Goal: Book appointment/travel/reservation

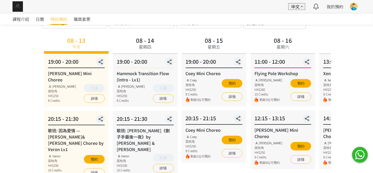
scroll to position [26, 0]
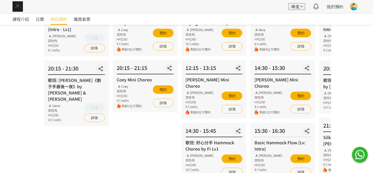
scroll to position [78, 0]
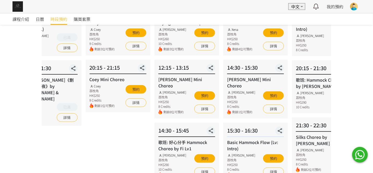
click at [246, 115] on div "08 - 17 星期日 13:00 - 14:00 Xena Mini Choreo Xena 荔枝角 HK$250 8 Credits 剩餘4位可預約 預約…" at bounding box center [255, 146] width 69 height 322
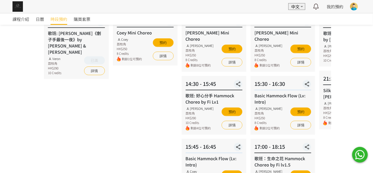
scroll to position [182, 0]
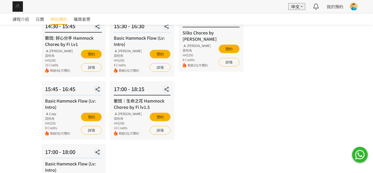
click at [124, 136] on div "08 - 17 星期日 13:00 - 14:00 Xena Mini Choreo Xena 荔枝角 HK$250 8 Credits 剩餘4位可預約 預約…" at bounding box center [142, 41] width 69 height 322
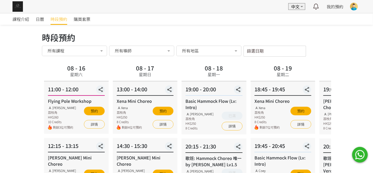
scroll to position [0, 0]
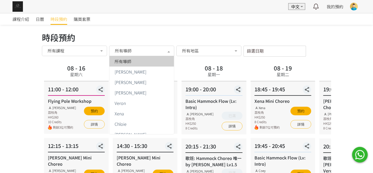
click at [166, 50] on div at bounding box center [169, 51] width 10 height 10
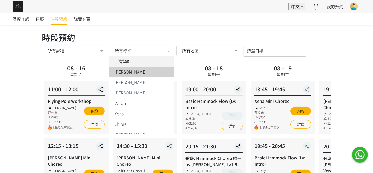
drag, startPoint x: 142, startPoint y: 78, endPoint x: 140, endPoint y: 74, distance: 4.2
click at [140, 76] on ul "所有導師 Fiona Tang Rachel Ng Tracy Veron Xena Chloie Jessica Ng Mavis Joyce Nicola…" at bounding box center [141, 176] width 65 height 240
click at [137, 71] on div "Fiona Tang" at bounding box center [142, 72] width 58 height 4
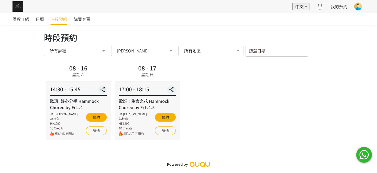
click at [135, 48] on span "Fiona Tang" at bounding box center [133, 50] width 32 height 5
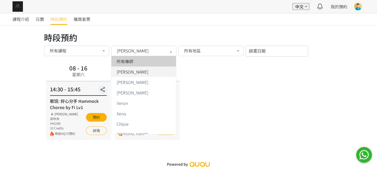
click at [133, 59] on span "所有導師" at bounding box center [125, 61] width 17 height 4
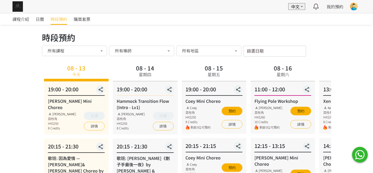
click at [152, 49] on div "所有導師" at bounding box center [142, 50] width 58 height 5
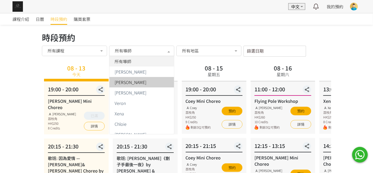
click at [140, 83] on div "[PERSON_NAME]" at bounding box center [142, 82] width 58 height 4
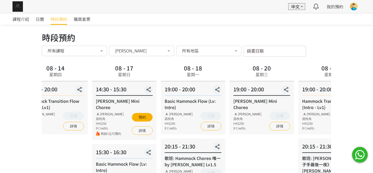
click at [118, 131] on span "剩餘1位可預約" at bounding box center [112, 133] width 23 height 5
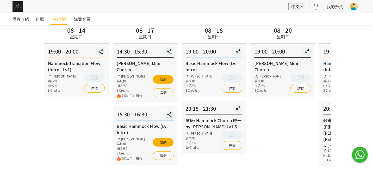
scroll to position [52, 0]
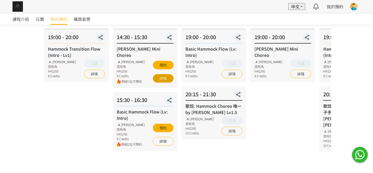
click at [162, 75] on link "詳情" at bounding box center [163, 78] width 21 height 9
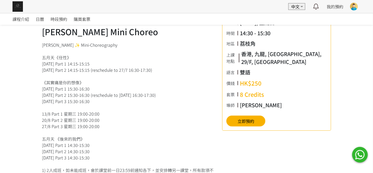
scroll to position [130, 0]
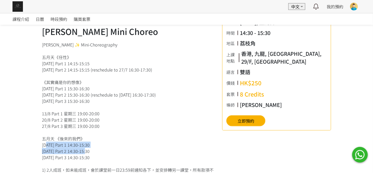
drag, startPoint x: 44, startPoint y: 145, endPoint x: 90, endPoint y: 150, distance: 46.6
click at [90, 150] on div "Rachel ✨ Mini-Choreography 五月天《任性》 13/7 星期日 Part 1 14:15-15:15 20/7 星期日 Part 2 …" at bounding box center [128, 144] width 173 height 206
click at [102, 160] on div "Rachel ✨ Mini-Choreography 五月天《任性》 13/7 星期日 Part 1 14:15-15:15 20/7 星期日 Part 2 …" at bounding box center [128, 144] width 173 height 206
drag, startPoint x: 101, startPoint y: 156, endPoint x: 59, endPoint y: 136, distance: 45.8
click at [51, 144] on div "Rachel ✨ Mini-Choreography 五月天《任性》 13/7 星期日 Part 1 14:15-15:15 20/7 星期日 Part 2 …" at bounding box center [128, 144] width 173 height 206
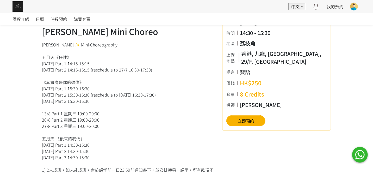
click at [88, 104] on div "Rachel ✨ Mini-Choreography 五月天《任性》 13/7 星期日 Part 1 14:15-15:15 20/7 星期日 Part 2 …" at bounding box center [128, 144] width 173 height 206
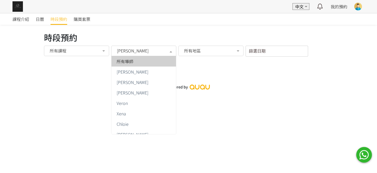
drag, startPoint x: 166, startPoint y: 55, endPoint x: 146, endPoint y: 64, distance: 21.9
click at [166, 56] on div "[PERSON_NAME] 所有導師 [PERSON_NAME] [PERSON_NAME] [PERSON_NAME] Xena Chloie [PERSO…" at bounding box center [143, 51] width 65 height 11
click at [141, 60] on div "所有導師" at bounding box center [144, 61] width 58 height 4
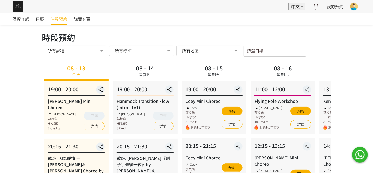
drag, startPoint x: 143, startPoint y: 49, endPoint x: 142, endPoint y: 54, distance: 4.6
click at [143, 50] on div "所有導師" at bounding box center [142, 50] width 58 height 5
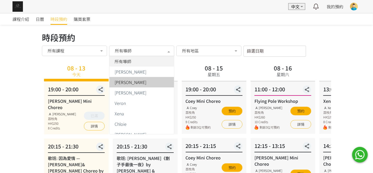
click at [124, 80] on span "[PERSON_NAME]" at bounding box center [131, 82] width 32 height 4
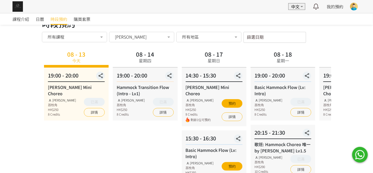
scroll to position [26, 0]
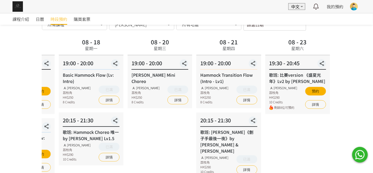
click at [70, 115] on div "08 - 18 星期一 19:00 - 20:00 Basic Hammock Flow (Lv: Intro) Rachel Ng 荔枝角 HK$250 8…" at bounding box center [91, 107] width 69 height 141
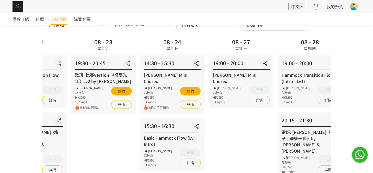
click at [84, 121] on div "08 - 23 星期六 19:30 - 20:45 歌班: 比賽version 《盛夏光年》Lv2 by Rachel Rachel Ng 荔枝角 HK$29…" at bounding box center [103, 107] width 69 height 141
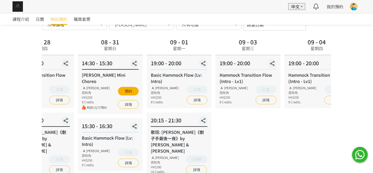
click at [38, 118] on div "時段預約 時段預約 所有課程 所有課程 Rachel Mini Choreo 歌班: 因為愛情 — 陳奕迅&王菲 Hammock Choreo by Vero…" at bounding box center [186, 94] width 297 height 179
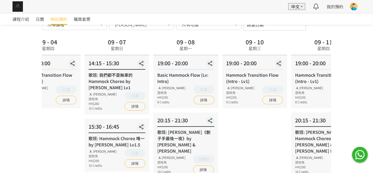
click at [11, 130] on div "課程介紹 日曆 時段預約 購買套票 時段預約 時段預約 所有課程 所有課程 Rachel Mini Choreo 歌班: 因為愛情 — 陳奕迅&王菲 Hamm…" at bounding box center [186, 100] width 373 height 226
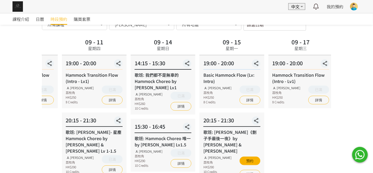
click at [40, 122] on div "時段預約 時段預約 所有課程 所有課程 Rachel Mini Choreo 歌班: 因為愛情 — 陳奕迅&王菲 Hammock Choreo by Vero…" at bounding box center [186, 97] width 297 height 185
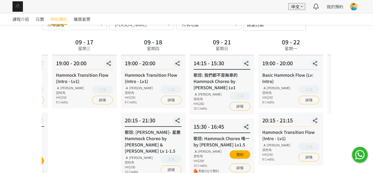
click at [80, 124] on div "09 - 17 星期三 19:00 - 20:00 Hammock Transition Flow (Intro - Lv1) Rachel Ng 荔枝角 H…" at bounding box center [84, 110] width 69 height 147
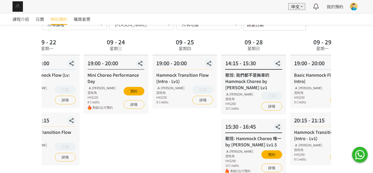
click at [30, 121] on div "課程介紹 日曆 時段預約 購買套票 時段預約 時段預約 所有課程 所有課程 Rachel Mini Choreo 歌班: 因為愛情 — 陳奕迅&王菲 Hamm…" at bounding box center [186, 100] width 373 height 226
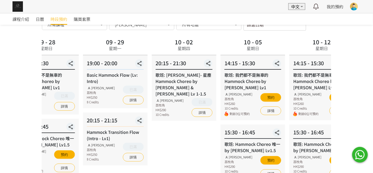
click at [0, 131] on html "EN 中文 最新通知 全部通知 我的預約 已確認預約 查看全部 等候清單 查看全部 過去記錄 Karen Chan Aerialogy HK TT Fly S…" at bounding box center [186, 93] width 373 height 239
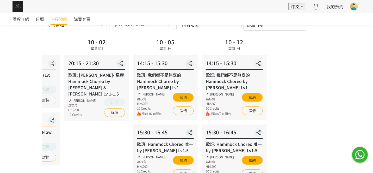
click at [1, 132] on div "課程介紹 日曆 時段預約 購買套票 時段預約 時段預約 所有課程 所有課程 Rachel Mini Choreo 歌班: 因為愛情 — 陳奕迅&王菲 Hamm…" at bounding box center [186, 100] width 373 height 226
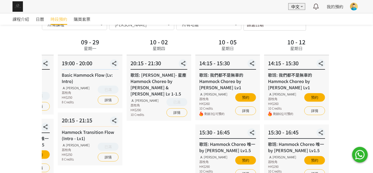
drag, startPoint x: 41, startPoint y: 127, endPoint x: 204, endPoint y: 112, distance: 163.5
click at [212, 109] on div "時段預約 時段預約 所有課程 所有課程 Rachel Mini Choreo 歌班: 因為愛情 — 陳奕迅&王菲 Hammock Choreo by Vero…" at bounding box center [186, 97] width 297 height 185
click at [175, 128] on div "10 - 02 星期四 20:15 - 21:30 歌班: 周國賢 - 星塵 Hammock Choreo by Rachel & Veron Lv 1-1.…" at bounding box center [159, 110] width 69 height 147
click at [155, 80] on div "歌班: 周國賢 - 星塵 Hammock Choreo by Rachel & Veron Lv 1-1.5" at bounding box center [159, 84] width 57 height 25
click at [149, 74] on div "歌班: 周國賢 - 星塵 Hammock Choreo by Rachel & Veron Lv 1-1.5" at bounding box center [159, 84] width 57 height 25
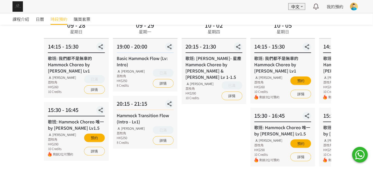
scroll to position [52, 0]
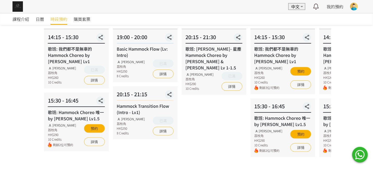
click at [156, 93] on div "20:15 - 21:15" at bounding box center [145, 95] width 57 height 10
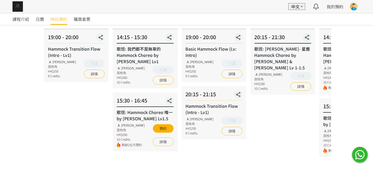
click at [134, 91] on div "09 - 28 星期日 14:15 - 15:30 歌班: 我們都不是無辜的 Hammock Choreo by Rachel Lv1 Rachel Ng 荔…" at bounding box center [145, 84] width 69 height 147
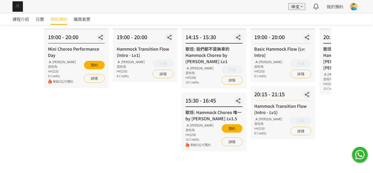
click at [125, 103] on div "09 - 25 星期四 19:00 - 20:00 Hammock Transition Flow (Intro - Lv1) Rachel Ng 荔枝角 H…" at bounding box center [145, 84] width 69 height 147
click at [87, 112] on div "09 - 24 星期三 19:00 - 20:00 Mini Choreo Performance Day Rachel Ng 荔枝角 HK$220 8 Cr…" at bounding box center [76, 84] width 69 height 147
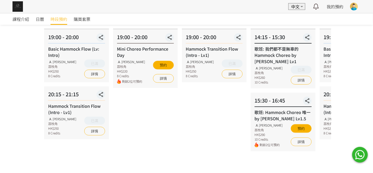
click at [79, 49] on div "Basic Hammock Flow (Lv: Intro)" at bounding box center [76, 52] width 57 height 13
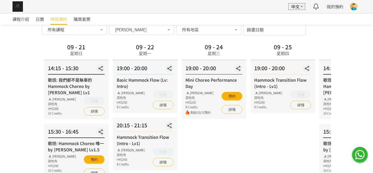
scroll to position [0, 0]
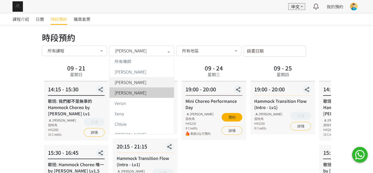
drag, startPoint x: 146, startPoint y: 49, endPoint x: 133, endPoint y: 64, distance: 20.1
click at [146, 49] on div "[PERSON_NAME]" at bounding box center [142, 50] width 58 height 5
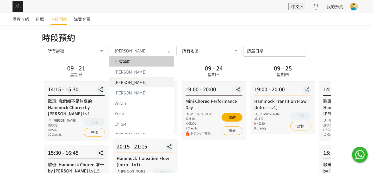
drag, startPoint x: 133, startPoint y: 64, endPoint x: 132, endPoint y: 57, distance: 6.6
click at [132, 64] on span "所有導師" at bounding box center [141, 61] width 65 height 10
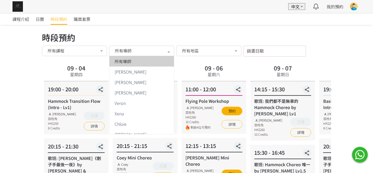
click at [131, 53] on span "所有導師" at bounding box center [123, 50] width 17 height 5
click at [140, 34] on div "時段預約" at bounding box center [186, 37] width 289 height 13
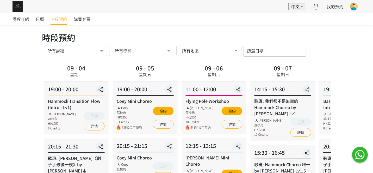
click at [120, 33] on div "時段預約" at bounding box center [186, 37] width 289 height 13
drag, startPoint x: 131, startPoint y: 50, endPoint x: 126, endPoint y: 63, distance: 14.2
click at [131, 51] on span "所有導師" at bounding box center [123, 50] width 17 height 5
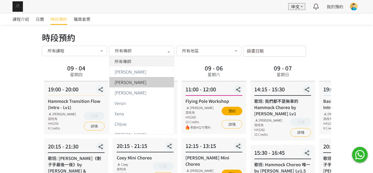
click at [126, 82] on span "[PERSON_NAME]" at bounding box center [131, 82] width 32 height 4
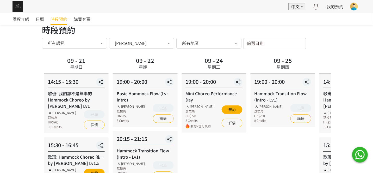
scroll to position [65, 0]
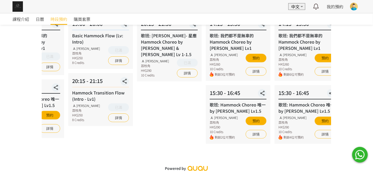
click at [0, 101] on html "EN 中文 最新通知 全部通知 我的預約 已確認預約 查看全部 等候清單 查看全部 過去記錄 Karen Chan Aerialogy HK TT Fly S…" at bounding box center [186, 54] width 373 height 239
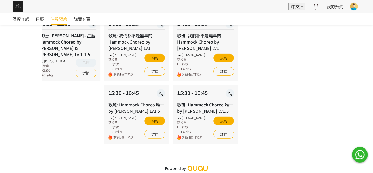
click at [0, 105] on html "EN 中文 最新通知 全部通知 我的預約 已確認預約 查看全部 等候清單 查看全部 過去記錄 Karen Chan Aerialogy HK TT Fly S…" at bounding box center [186, 54] width 373 height 239
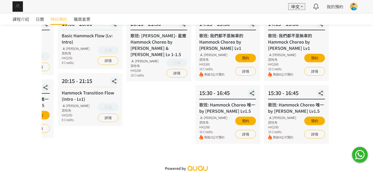
drag, startPoint x: 23, startPoint y: 109, endPoint x: 54, endPoint y: 77, distance: 44.0
click at [44, 76] on div "課程介紹 日曆 時段預約 購買套票 時段預約 時段預約 所有課程 所有課程 Rachel Mini Choreo 歌班: 因為愛情 — 陳奕迅&王菲 Hamm…" at bounding box center [186, 61] width 373 height 226
click at [67, 77] on div "20:15 - 21:15" at bounding box center [90, 82] width 57 height 10
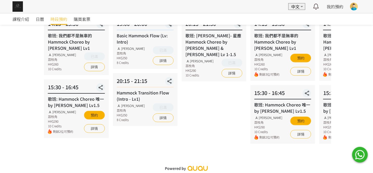
click at [122, 86] on div "20:15 - 21:15" at bounding box center [145, 82] width 57 height 10
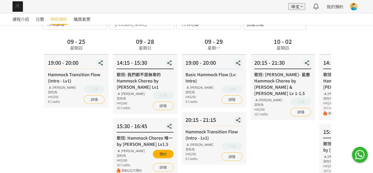
scroll to position [0, 0]
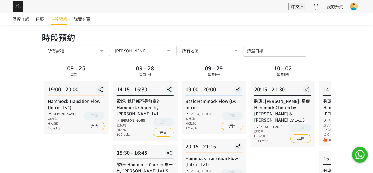
click at [109, 52] on div "所有課程 所有課程 Rachel Mini Choreo 歌班: 因為愛情 — 陳奕迅&王菲 Hammock Choreo by Veron Lv1 Hamm…" at bounding box center [174, 51] width 264 height 11
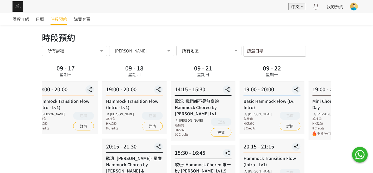
click at [373, 44] on html "EN 中文 最新通知 全部通知 我的預約 已確認預約 查看全部 等候清單 查看全部 過去記錄 Karen Chan Aerialogy HK TT Fly S…" at bounding box center [186, 119] width 373 height 239
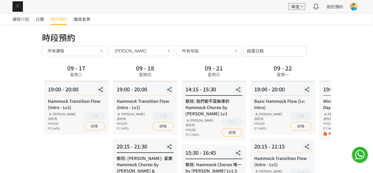
drag, startPoint x: 334, startPoint y: 86, endPoint x: 180, endPoint y: 94, distance: 154.7
click at [180, 94] on div "課程介紹 日曆 時段預約 購買套票 時段預約 時段預約 所有課程 所有課程 Rachel Mini Choreo 歌班: 因為愛情 — 陳奕迅&王菲 Hamm…" at bounding box center [186, 126] width 373 height 226
click at [190, 104] on div "歌班: 我們都不是無辜的 Hammock Choreo by Rachel Lv1" at bounding box center [214, 107] width 57 height 19
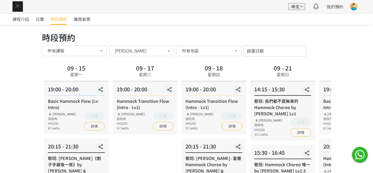
click at [165, 75] on div "09 - 17 星期三" at bounding box center [145, 72] width 65 height 19
click at [127, 63] on div "09 - 17 星期三" at bounding box center [145, 72] width 65 height 19
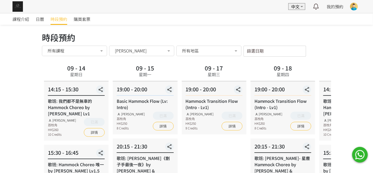
click at [141, 74] on div "星期一" at bounding box center [145, 74] width 13 height 6
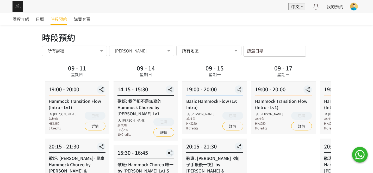
click at [296, 156] on div "09 - 17 星期三 19:00 - 20:00 Hammock Transition Flow (Intro - Lv1) Rachel Ng 荔枝角 H…" at bounding box center [283, 136] width 69 height 147
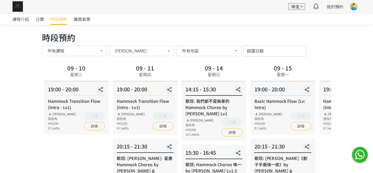
click at [225, 20] on div "課程介紹 日曆 時段預約 購買套票" at bounding box center [187, 18] width 348 height 11
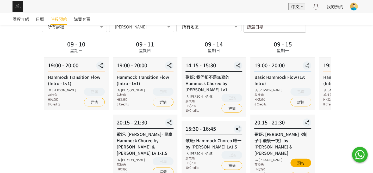
scroll to position [52, 0]
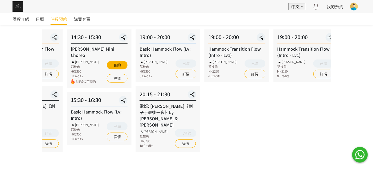
click at [373, 36] on html "EN 中文 最新通知 全部通知 我的預約 已確認預約 查看全部 等候清單 查看全部 過去記錄 Karen Chan Aerialogy HK TT Fly S…" at bounding box center [186, 67] width 373 height 239
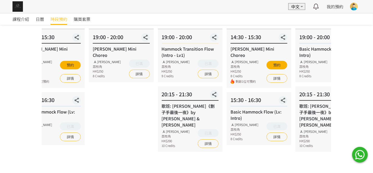
click at [247, 56] on div "Rachel Mini Choreo Rachel Ng 荔枝角 HK$250 8 Credits 剩餘1位可預約 預約 詳情" at bounding box center [259, 65] width 57 height 38
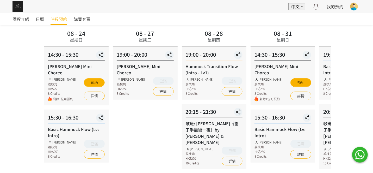
scroll to position [26, 0]
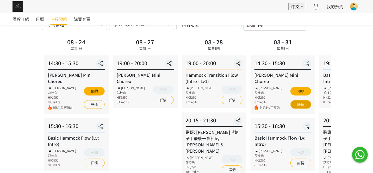
click at [306, 100] on link "詳情" at bounding box center [301, 104] width 21 height 9
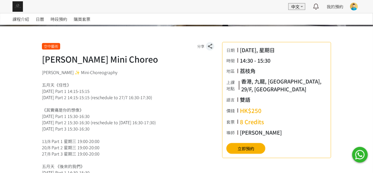
scroll to position [130, 0]
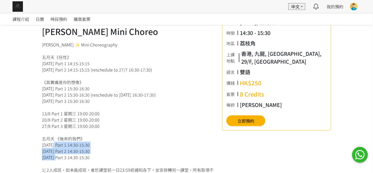
drag, startPoint x: 53, startPoint y: 146, endPoint x: 57, endPoint y: 155, distance: 9.6
click at [57, 155] on div "[PERSON_NAME] ✨ Mini-Choreography 五月天《任性》 [DATE] Part 1 14:15-15:15 [DATE] Part…" at bounding box center [128, 144] width 173 height 206
click at [107, 153] on div "[PERSON_NAME] ✨ Mini-Choreography 五月天《任性》 [DATE] Part 1 14:15-15:15 [DATE] Part…" at bounding box center [128, 144] width 173 height 206
drag, startPoint x: 101, startPoint y: 157, endPoint x: 44, endPoint y: 147, distance: 58.4
click at [44, 147] on div "[PERSON_NAME] ✨ Mini-Choreography 五月天《任性》 [DATE] Part 1 14:15-15:15 [DATE] Part…" at bounding box center [128, 144] width 173 height 206
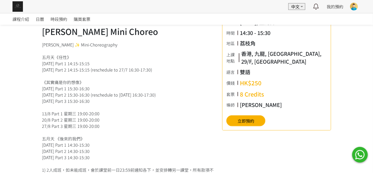
drag, startPoint x: 101, startPoint y: 151, endPoint x: 97, endPoint y: 154, distance: 5.0
click at [101, 151] on div "[PERSON_NAME] ✨ Mini-Choreography 五月天《任性》 [DATE] Part 1 14:15-15:15 [DATE] Part…" at bounding box center [128, 144] width 173 height 206
click at [96, 159] on div "[PERSON_NAME] ✨ Mini-Choreography 五月天《任性》 [DATE] Part 1 14:15-15:15 [DATE] Part…" at bounding box center [128, 144] width 173 height 206
click at [102, 165] on div "[PERSON_NAME] ✨ Mini-Choreography 五月天《任性》 [DATE] Part 1 14:15-15:15 [DATE] Part…" at bounding box center [128, 144] width 173 height 206
drag, startPoint x: 109, startPoint y: 158, endPoint x: 44, endPoint y: 144, distance: 66.8
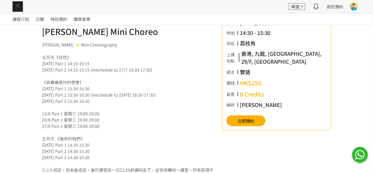
drag, startPoint x: 100, startPoint y: 152, endPoint x: 96, endPoint y: 147, distance: 6.3
click at [99, 152] on div "[PERSON_NAME] ✨ Mini-Choreography 五月天《任性》 [DATE] Part 1 14:15-15:15 [DATE] Part…" at bounding box center [128, 144] width 173 height 206
